Goal: Information Seeking & Learning: Learn about a topic

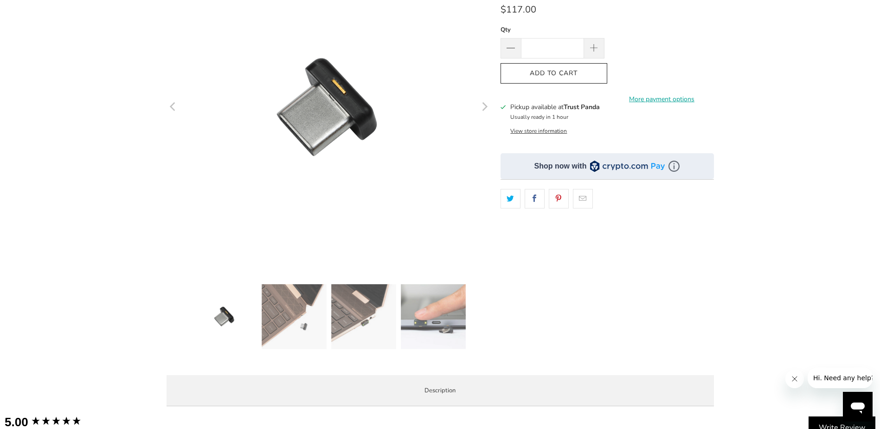
scroll to position [186, 0]
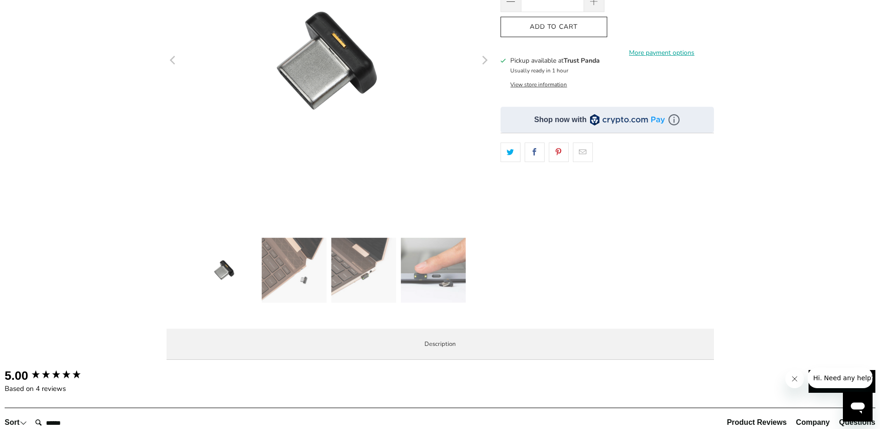
click at [397, 272] on div at bounding box center [354, 273] width 325 height 70
click at [428, 270] on img at bounding box center [433, 270] width 65 height 65
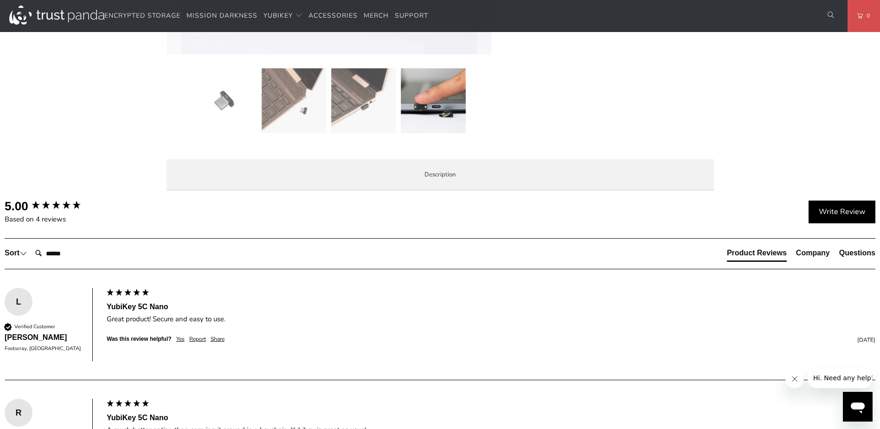
scroll to position [371, 0]
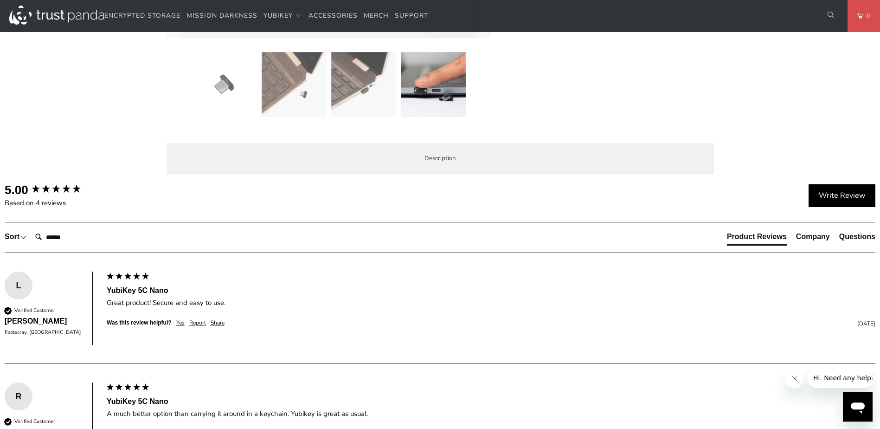
drag, startPoint x: 347, startPoint y: 210, endPoint x: 353, endPoint y: 225, distance: 15.9
click at [0, 0] on p "The YubiKey 5C Nano is the #1 security key that works with more online services…" at bounding box center [0, 0] width 0 height 0
drag, startPoint x: 355, startPoint y: 230, endPoint x: 342, endPoint y: 216, distance: 19.0
click at [0, 0] on p "The YubiKey 5C Nano is the #1 security key that works with more online services…" at bounding box center [0, 0] width 0 height 0
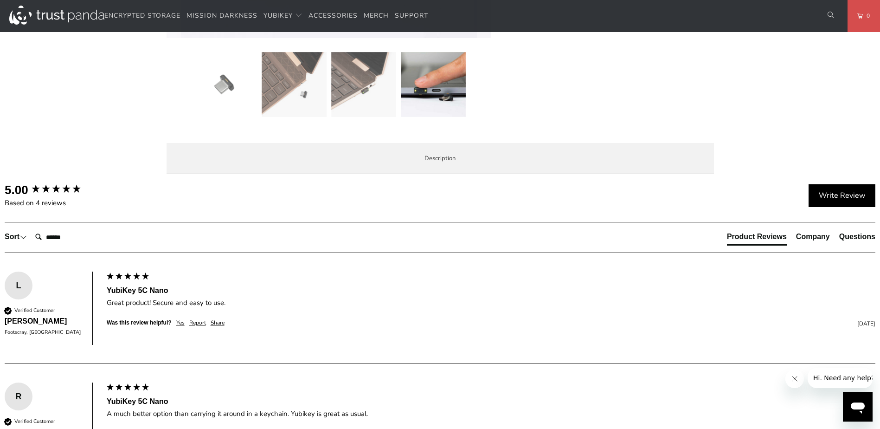
click at [0, 0] on p "The YubiKey 5C Nano is the #1 security key that works with more online services…" at bounding box center [0, 0] width 0 height 0
drag, startPoint x: 324, startPoint y: 213, endPoint x: 328, endPoint y: 226, distance: 14.1
click at [0, 0] on p "The YubiKey 5C Nano is the #1 security key that works with more online services…" at bounding box center [0, 0] width 0 height 0
drag, startPoint x: 252, startPoint y: 222, endPoint x: 308, endPoint y: 246, distance: 61.1
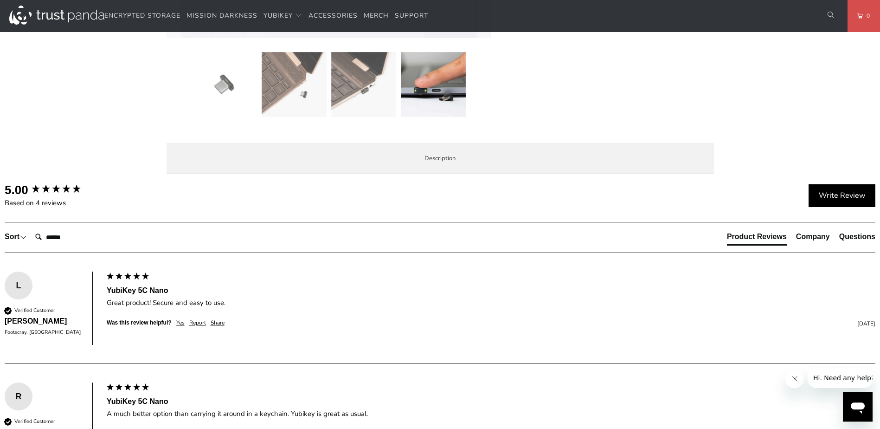
click at [0, 0] on p "The YubiKey 5C Nano is the #1 security key that works with more online services…" at bounding box center [0, 0] width 0 height 0
drag, startPoint x: 318, startPoint y: 254, endPoint x: 290, endPoint y: 232, distance: 35.7
click at [0, 0] on p "The YubiKey 5C Nano is the #1 security key that works with more online services…" at bounding box center [0, 0] width 0 height 0
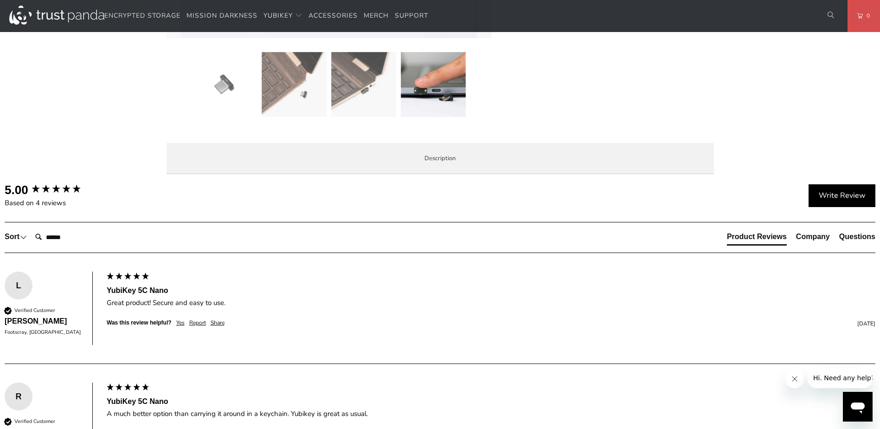
drag, startPoint x: 282, startPoint y: 225, endPoint x: 296, endPoint y: 251, distance: 29.5
click at [0, 0] on p "The YubiKey 5C Nano is the #1 security key that works with more online services…" at bounding box center [0, 0] width 0 height 0
